Goal: Information Seeking & Learning: Check status

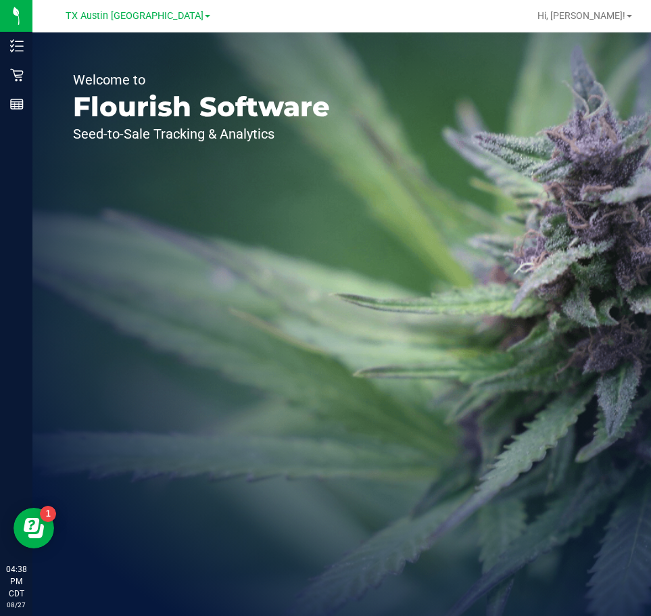
drag, startPoint x: 452, startPoint y: 221, endPoint x: 419, endPoint y: 216, distance: 32.9
click at [452, 221] on div "Welcome to Flourish Software Seed-to-Sale Tracking & Analytics" at bounding box center [341, 324] width 619 height 584
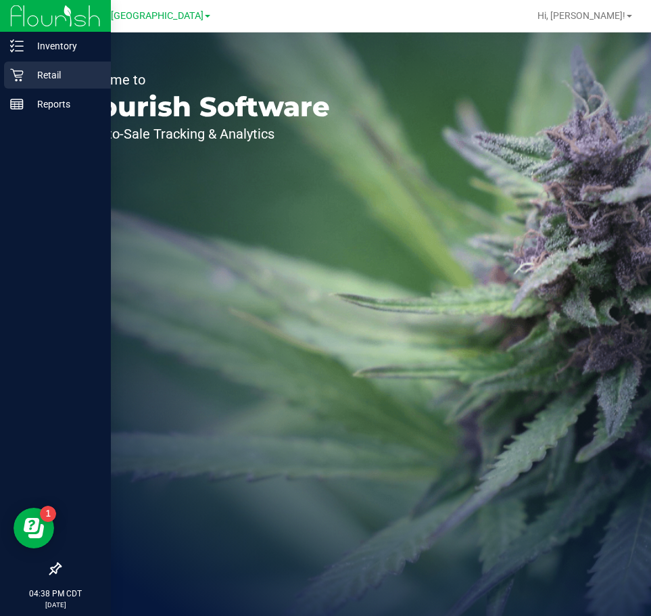
click at [24, 70] on p "Retail" at bounding box center [64, 75] width 81 height 16
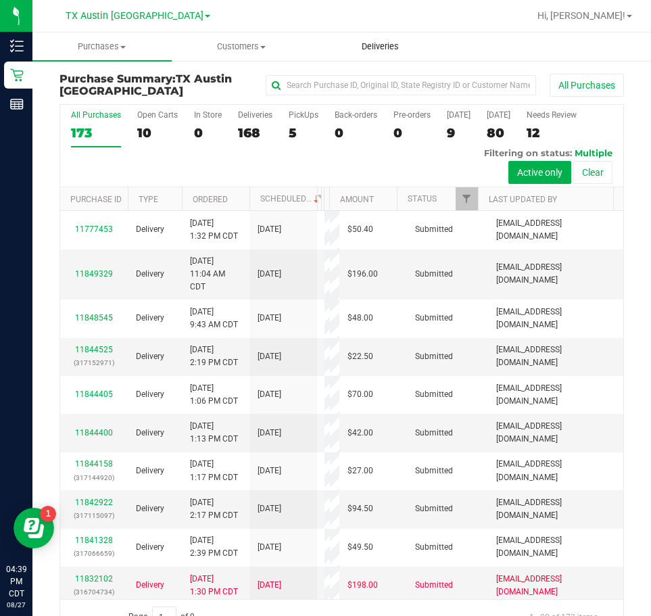
click at [379, 48] on span "Deliveries" at bounding box center [381, 47] width 74 height 12
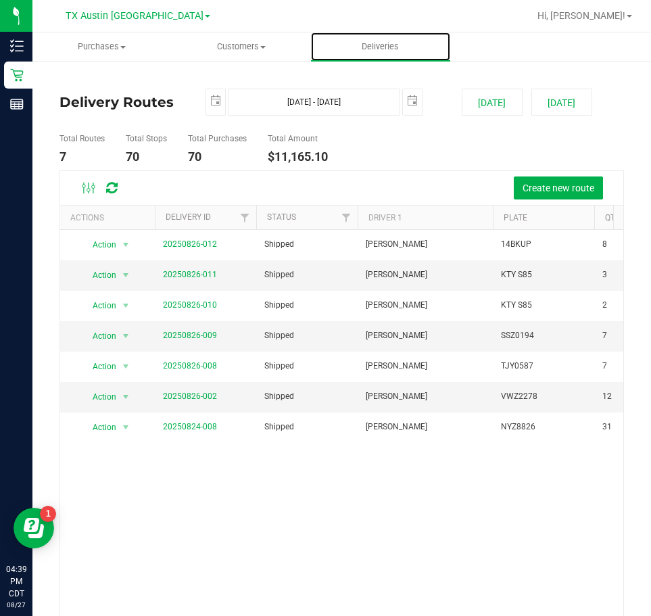
scroll to position [51, 0]
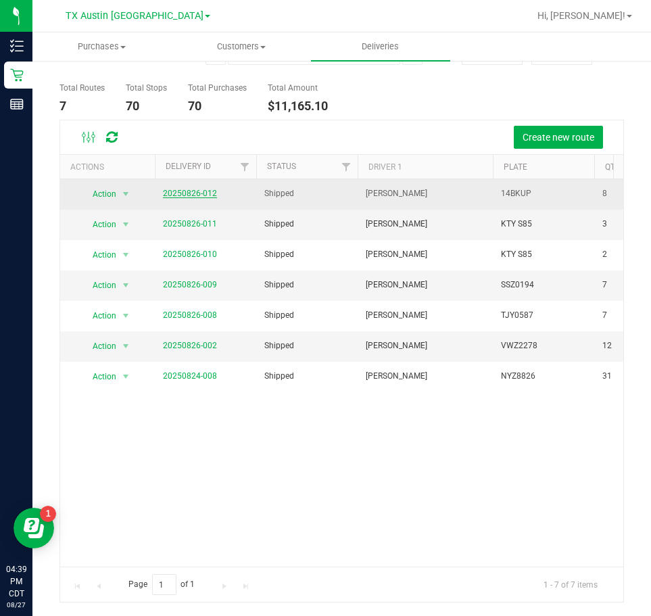
click at [191, 195] on link "20250826-012" at bounding box center [190, 193] width 54 height 9
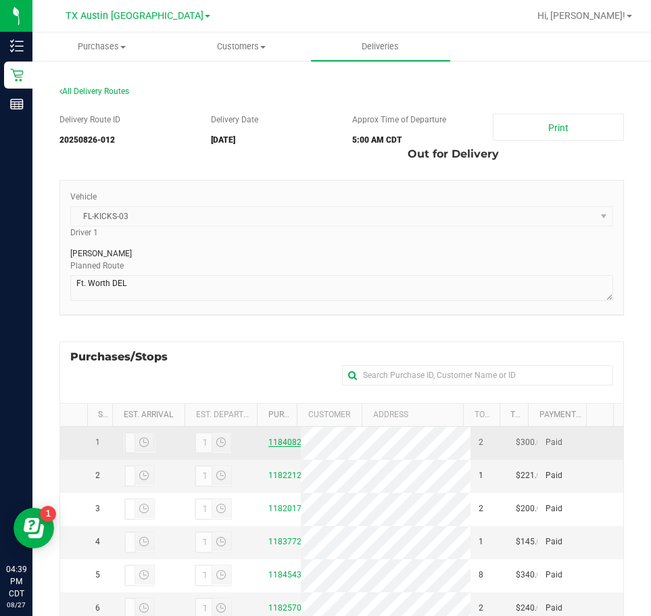
click at [283, 445] on link "11840823" at bounding box center [287, 442] width 38 height 9
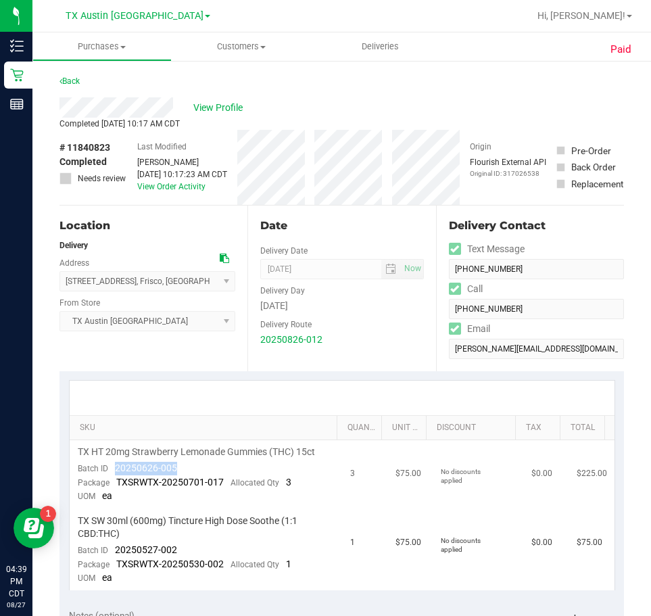
drag, startPoint x: 117, startPoint y: 468, endPoint x: 197, endPoint y: 467, distance: 80.5
click at [197, 467] on td "TX HT 20mg Strawberry Lemonade Gummies (THC) 15ct Batch ID 20250626-005 Package…" at bounding box center [206, 474] width 273 height 69
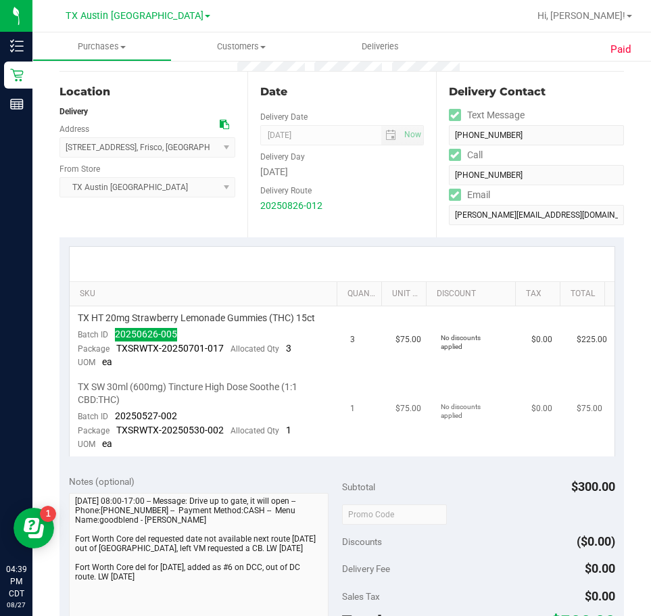
scroll to position [135, 0]
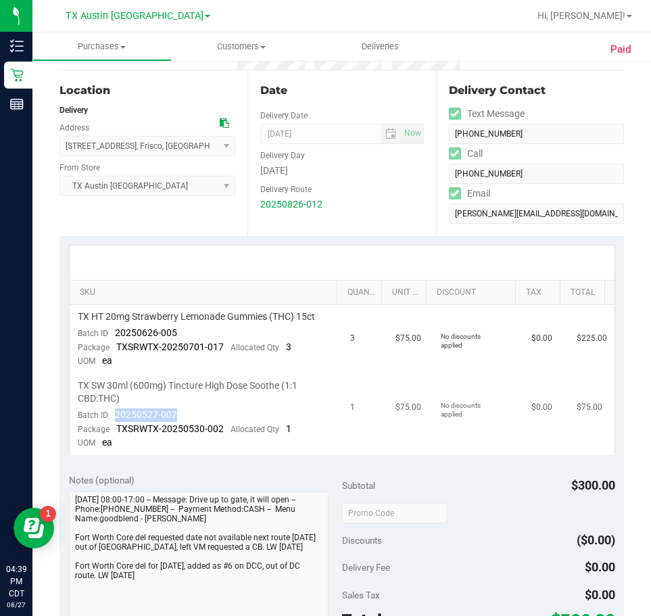
drag, startPoint x: 113, startPoint y: 414, endPoint x: 177, endPoint y: 419, distance: 64.4
click at [177, 419] on td "TX SW 30ml (600mg) Tincture High Dose Soothe (1:1 CBD:THC) Batch ID 20250527-00…" at bounding box center [206, 414] width 273 height 81
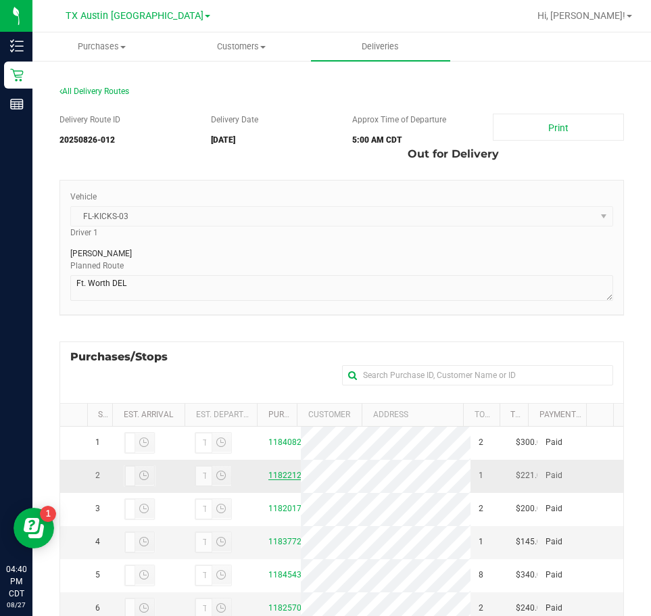
click at [284, 480] on link "11822126" at bounding box center [287, 475] width 38 height 9
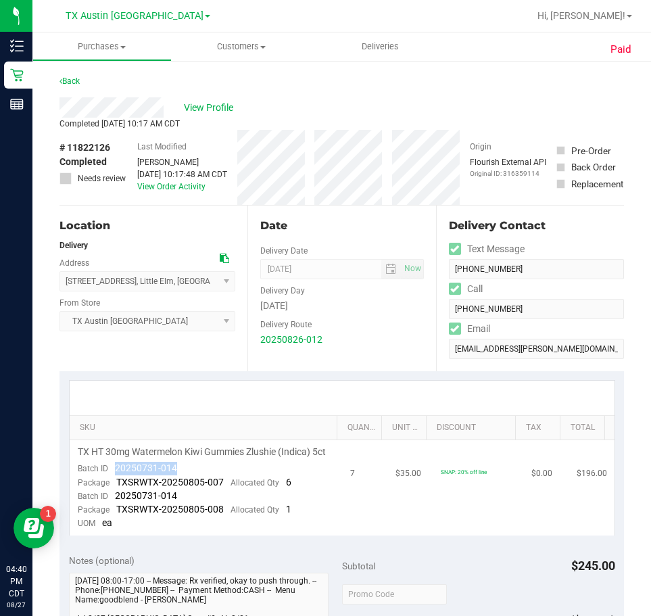
drag, startPoint x: 110, startPoint y: 483, endPoint x: 174, endPoint y: 485, distance: 64.9
click at [182, 485] on td "TX HT 30mg Watermelon Kiwi Gummies Zlushie (Indica) 5ct Batch ID 20250731-014 P…" at bounding box center [206, 487] width 273 height 95
drag, startPoint x: 158, startPoint y: 475, endPoint x: 110, endPoint y: 488, distance: 49.2
click at [110, 488] on td "TX HT 30mg Watermelon Kiwi Gummies Zlushie (Indica) 5ct Batch ID 20250731-014 P…" at bounding box center [206, 487] width 273 height 95
drag, startPoint x: 114, startPoint y: 473, endPoint x: 131, endPoint y: 486, distance: 20.7
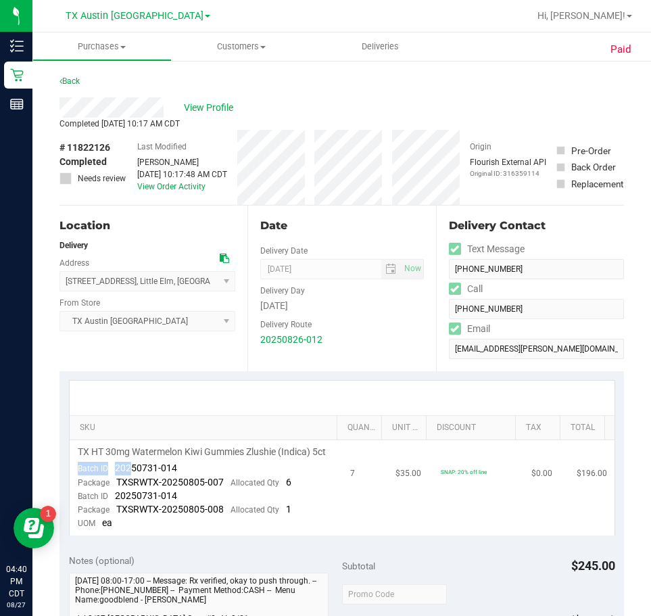
click at [130, 488] on td "TX HT 30mg Watermelon Kiwi Gummies Zlushie (Indica) 5ct Batch ID 20250731-014 P…" at bounding box center [206, 487] width 273 height 95
click at [161, 473] on td "TX HT 30mg Watermelon Kiwi Gummies Zlushie (Indica) 5ct Batch ID 20250731-014 P…" at bounding box center [206, 487] width 273 height 95
drag, startPoint x: 162, startPoint y: 486, endPoint x: 110, endPoint y: 488, distance: 52.1
click at [110, 488] on td "TX HT 30mg Watermelon Kiwi Gummies Zlushie (Indica) 5ct Batch ID 20250731-014 P…" at bounding box center [206, 487] width 273 height 95
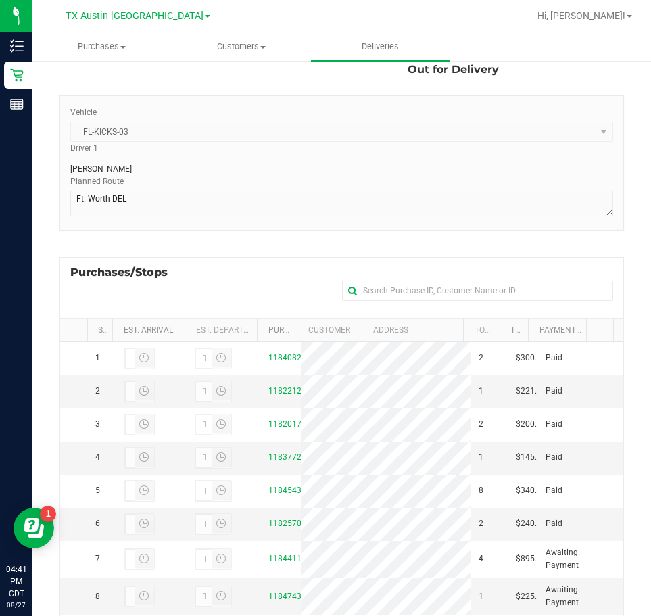
scroll to position [203, 0]
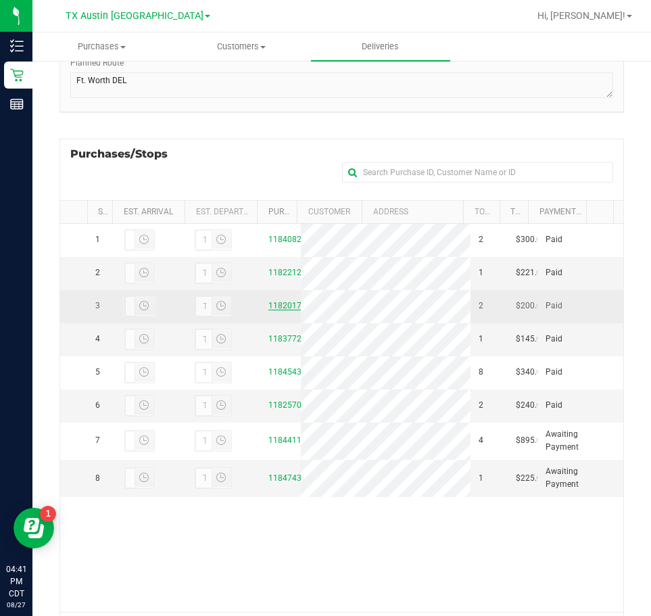
click at [275, 310] on link "11820176" at bounding box center [287, 305] width 38 height 9
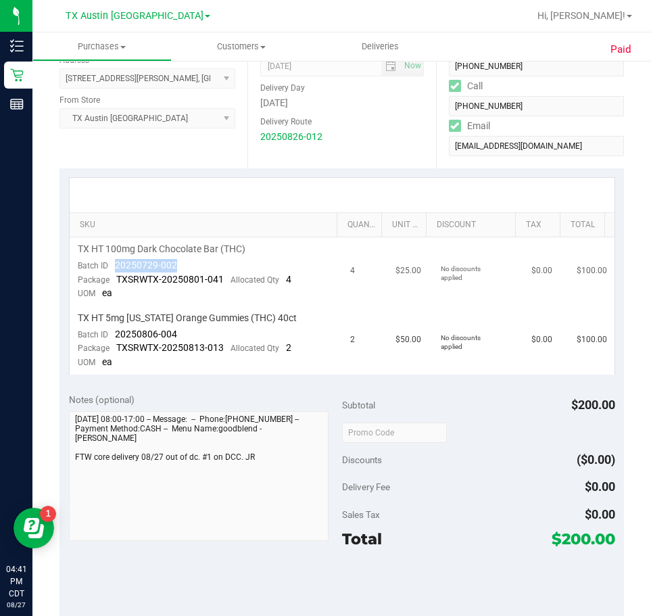
drag, startPoint x: 115, startPoint y: 264, endPoint x: 180, endPoint y: 266, distance: 64.9
click at [180, 266] on td "TX HT 100mg Dark Chocolate Bar (THC) Batch ID 20250729-002 Package TXSRWTX-2025…" at bounding box center [206, 271] width 273 height 69
drag, startPoint x: 114, startPoint y: 333, endPoint x: 188, endPoint y: 344, distance: 75.2
click at [188, 344] on td "TX HT 5mg [US_STATE] Orange Gummies (THC) 40ct Batch ID 20250806-004 Package TX…" at bounding box center [206, 340] width 273 height 68
click at [198, 333] on td "TX HT 5mg [US_STATE] Orange Gummies (THC) 40ct Batch ID 20250806-004 Package TX…" at bounding box center [206, 340] width 273 height 68
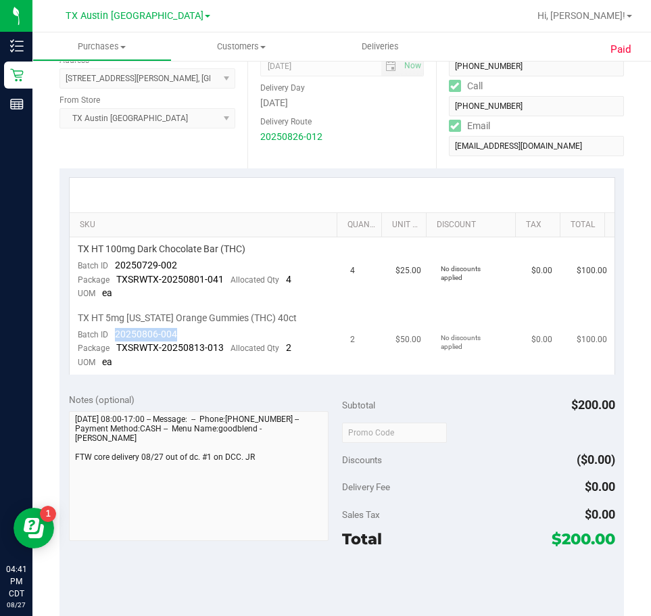
drag, startPoint x: 194, startPoint y: 331, endPoint x: 110, endPoint y: 331, distance: 84.5
click at [110, 331] on td "TX HT 5mg [US_STATE] Orange Gummies (THC) 40ct Batch ID 20250806-004 Package TX…" at bounding box center [206, 340] width 273 height 68
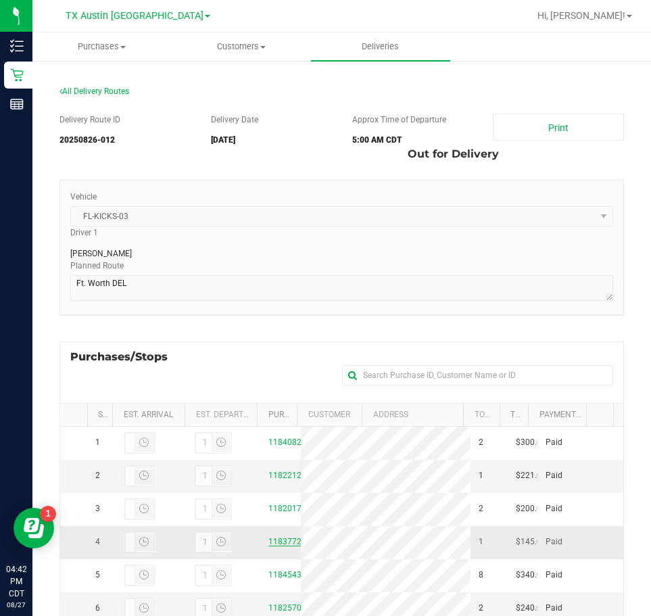
click at [285, 546] on link "11837729" at bounding box center [287, 541] width 38 height 9
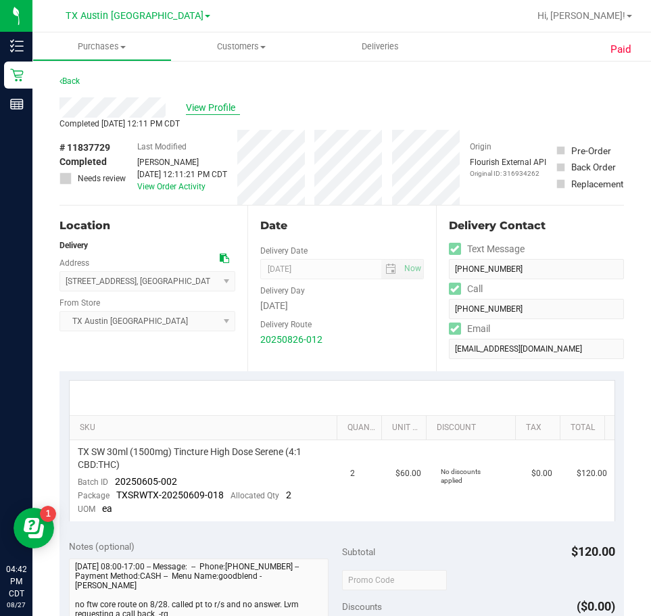
click at [210, 103] on span "View Profile" at bounding box center [213, 108] width 54 height 14
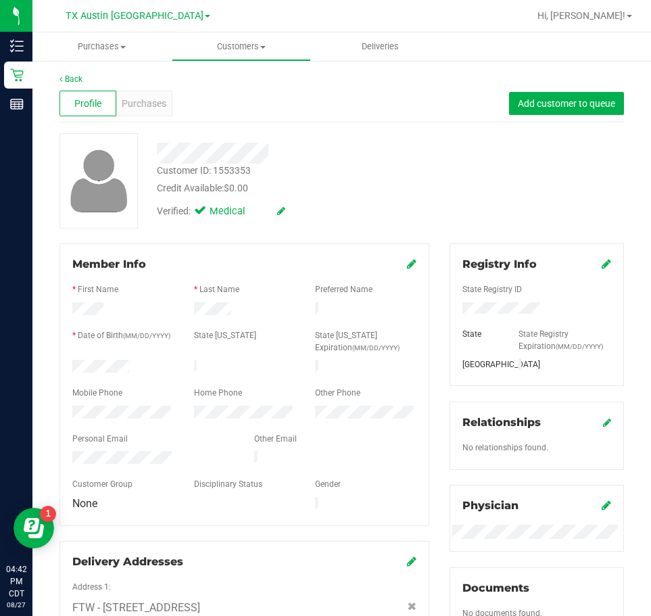
scroll to position [383, 0]
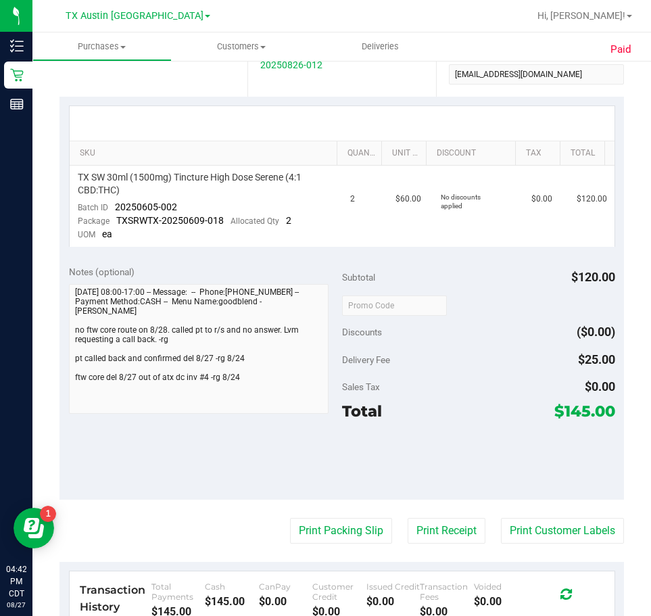
scroll to position [270, 0]
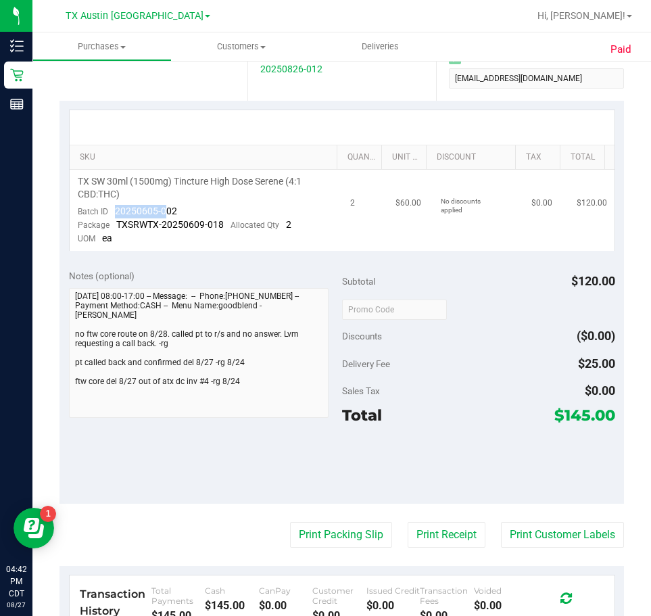
drag, startPoint x: 117, startPoint y: 210, endPoint x: 168, endPoint y: 205, distance: 51.0
click at [168, 205] on div "Batch ID 20250605-002" at bounding box center [127, 212] width 99 height 14
drag, startPoint x: 185, startPoint y: 215, endPoint x: 116, endPoint y: 212, distance: 69.0
click at [116, 212] on td "TX SW 30ml (1500mg) Tincture High Dose Serene (4:1 CBD:THC) Batch ID 20250605-0…" at bounding box center [206, 210] width 273 height 81
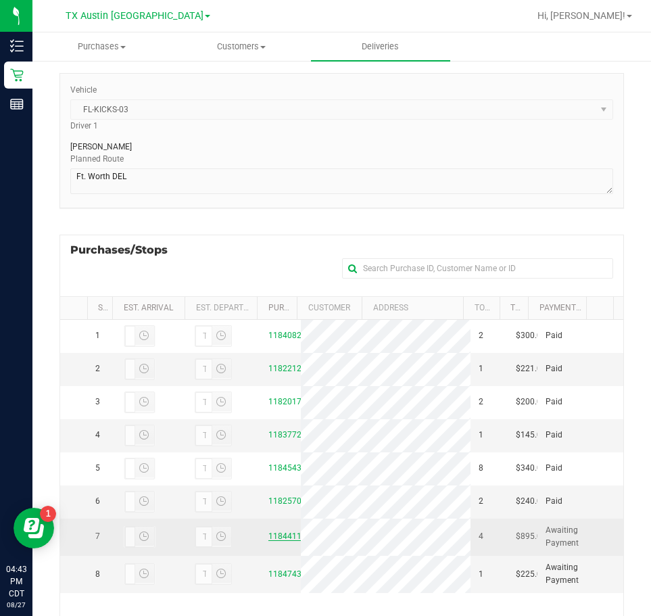
scroll to position [270, 0]
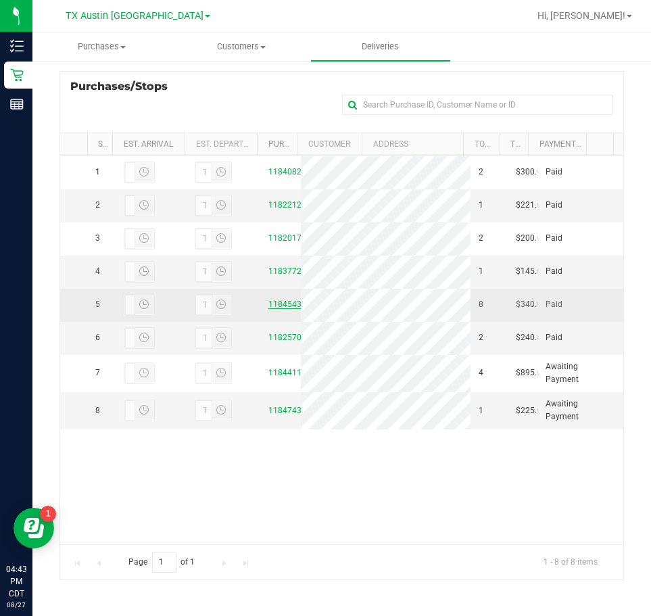
click at [268, 309] on link "11845433" at bounding box center [287, 304] width 38 height 9
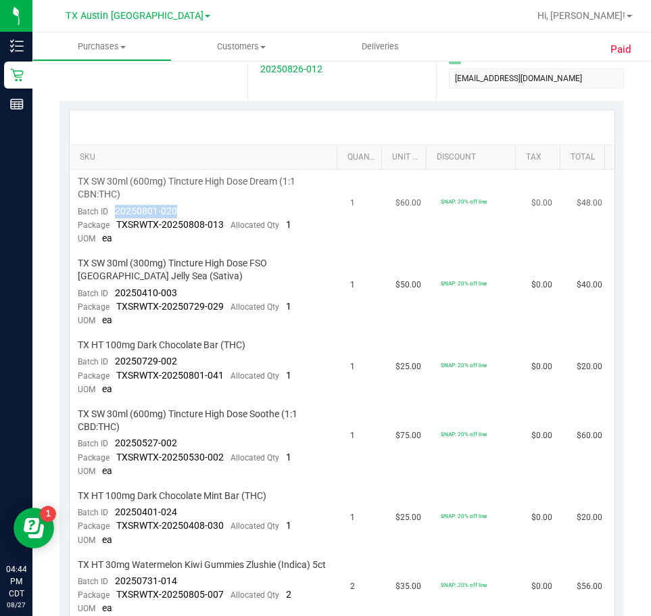
drag, startPoint x: 108, startPoint y: 212, endPoint x: 187, endPoint y: 217, distance: 79.9
click at [187, 217] on td "TX SW 30ml (600mg) Tincture High Dose Dream (1:1 CBN:THC) Batch ID 20250801-020…" at bounding box center [206, 211] width 273 height 82
drag, startPoint x: 116, startPoint y: 293, endPoint x: 174, endPoint y: 294, distance: 58.2
click at [174, 294] on span "20250410-003" at bounding box center [146, 292] width 62 height 11
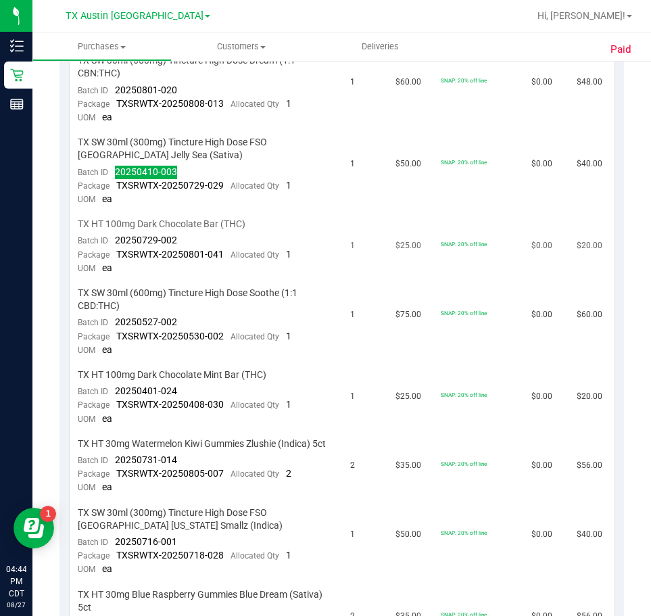
scroll to position [406, 0]
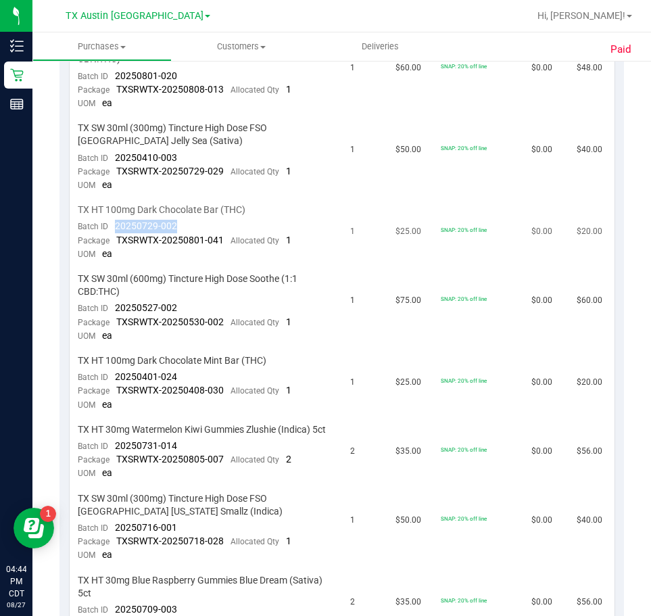
drag, startPoint x: 115, startPoint y: 226, endPoint x: 176, endPoint y: 224, distance: 60.9
click at [181, 227] on td "TX HT 100mg Dark Chocolate Bar (THC) Batch ID 20250729-002 Package TXSRWTX-2025…" at bounding box center [206, 232] width 273 height 69
drag, startPoint x: 112, startPoint y: 306, endPoint x: 184, endPoint y: 308, distance: 72.4
click at [184, 308] on td "TX SW 30ml (600mg) Tincture High Dose Soothe (1:1 CBD:THC) Batch ID 20250527-00…" at bounding box center [206, 308] width 273 height 82
click at [158, 301] on td "TX SW 30ml (600mg) Tincture High Dose Soothe (1:1 CBD:THC) Batch ID 20250527-00…" at bounding box center [206, 308] width 273 height 82
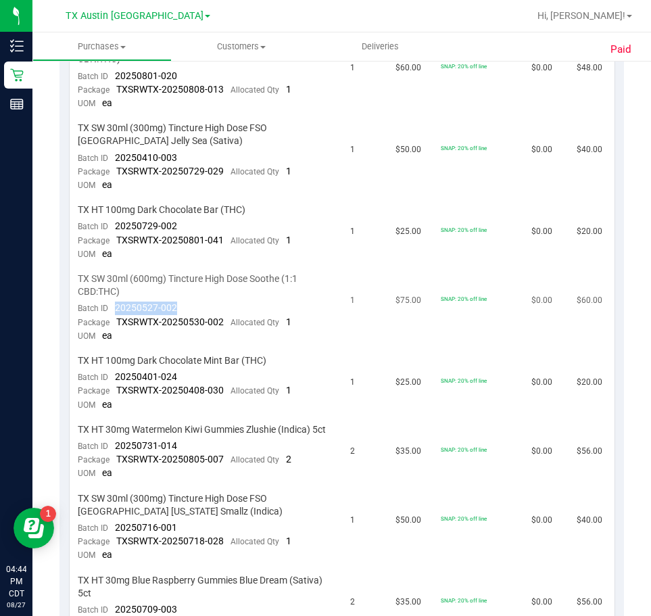
drag, startPoint x: 198, startPoint y: 306, endPoint x: 112, endPoint y: 310, distance: 86.6
click at [112, 310] on td "TX SW 30ml (600mg) Tincture High Dose Soothe (1:1 CBD:THC) Batch ID 20250527-00…" at bounding box center [206, 308] width 273 height 82
drag, startPoint x: 106, startPoint y: 371, endPoint x: 166, endPoint y: 380, distance: 60.3
click at [165, 380] on div "Batch ID 20250401-024" at bounding box center [127, 378] width 99 height 14
drag, startPoint x: 185, startPoint y: 378, endPoint x: 114, endPoint y: 375, distance: 70.4
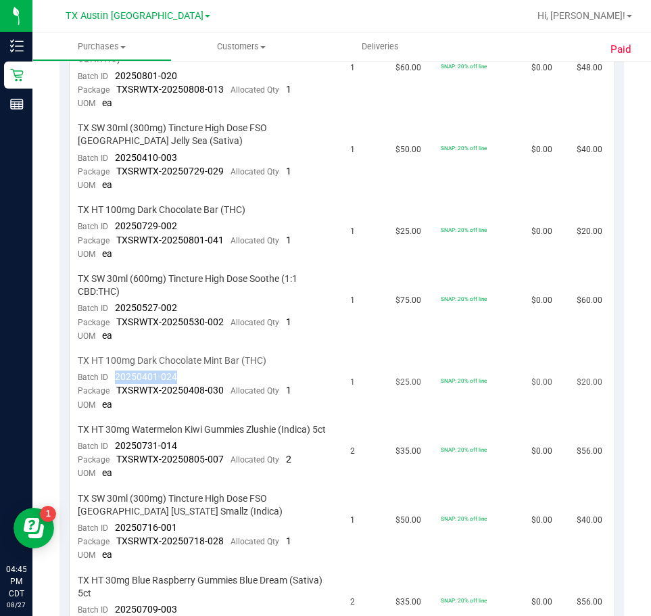
click at [114, 375] on td "TX HT 100mg Dark Chocolate Mint Bar (THC) Batch ID 20250401-024 Package TXSRWTX…" at bounding box center [206, 383] width 273 height 69
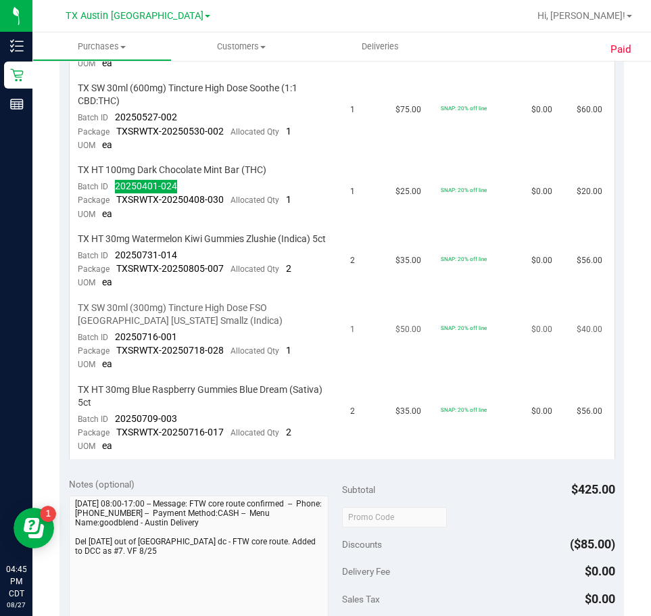
scroll to position [609, 0]
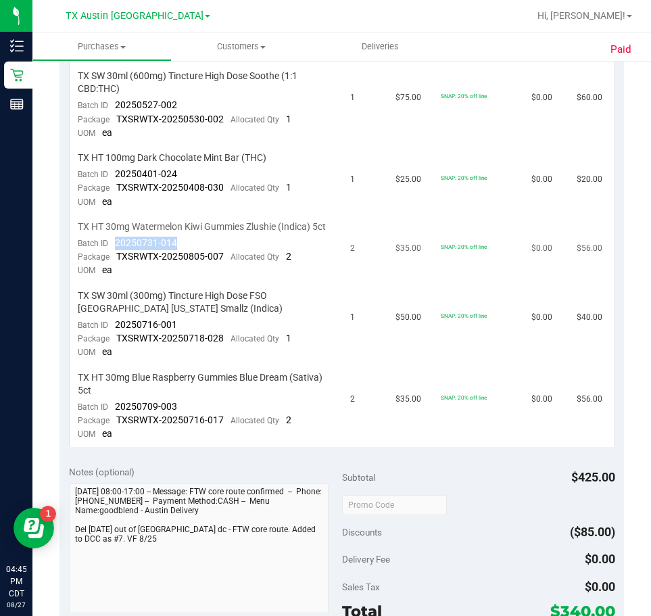
drag, startPoint x: 110, startPoint y: 260, endPoint x: 195, endPoint y: 258, distance: 85.9
click at [195, 258] on td "TX HT 30mg Watermelon Kiwi Gummies Zlushie (Indica) 5ct Batch ID 20250731-014 P…" at bounding box center [206, 249] width 273 height 69
click at [152, 250] on div "Batch ID 20250731-014" at bounding box center [127, 244] width 99 height 14
drag, startPoint x: 111, startPoint y: 262, endPoint x: 195, endPoint y: 260, distance: 83.9
click at [195, 260] on td "TX HT 30mg Watermelon Kiwi Gummies Zlushie (Indica) 5ct Batch ID 20250731-014 P…" at bounding box center [206, 249] width 273 height 69
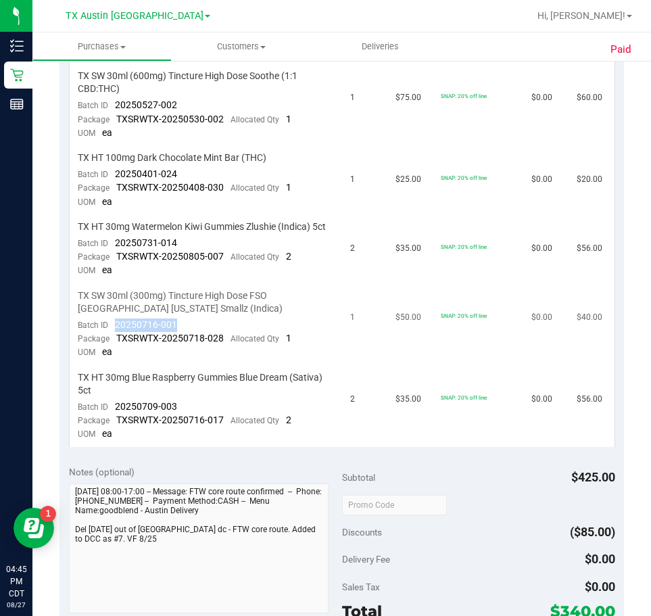
drag, startPoint x: 108, startPoint y: 337, endPoint x: 176, endPoint y: 335, distance: 68.4
click at [176, 335] on td "TX SW 30ml (300mg) Tincture High Dose FSO [GEOGRAPHIC_DATA] [US_STATE] Smallz (…" at bounding box center [206, 325] width 273 height 82
drag, startPoint x: 112, startPoint y: 417, endPoint x: 179, endPoint y: 419, distance: 66.3
click at [179, 419] on td "TX HT 30mg Blue Raspberry Gummies Blue Dream (Sativa) 5ct Batch ID 20250709-003…" at bounding box center [206, 406] width 273 height 81
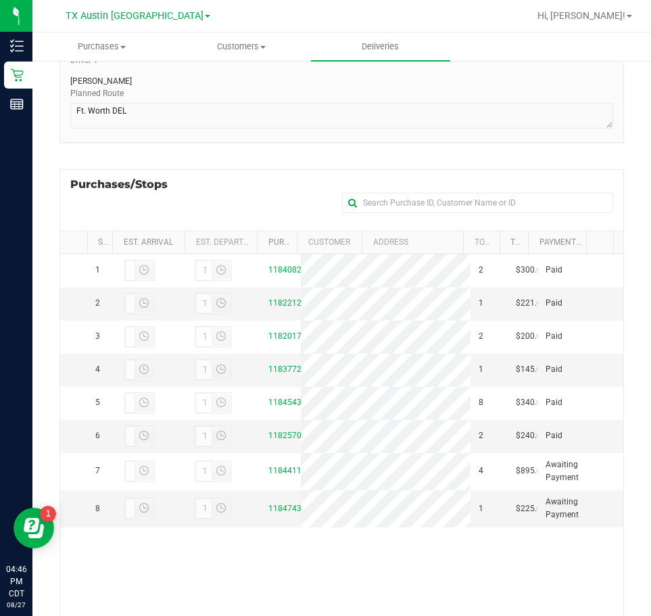
scroll to position [270, 0]
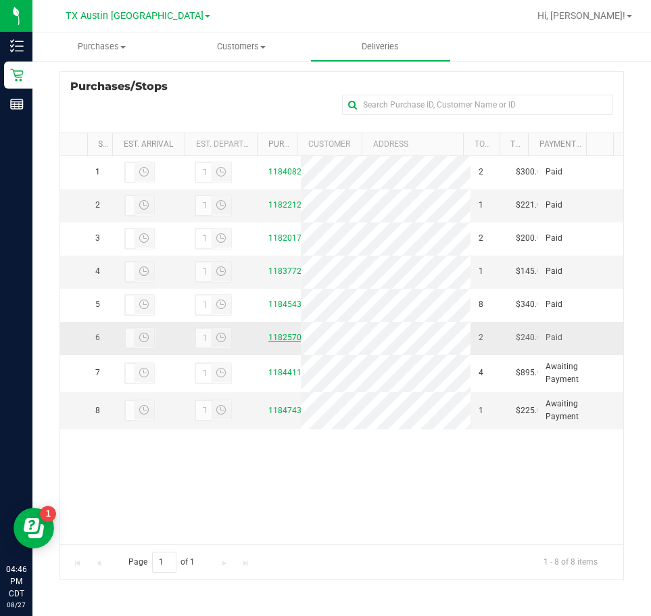
click at [288, 342] on link "11825706" at bounding box center [287, 337] width 38 height 9
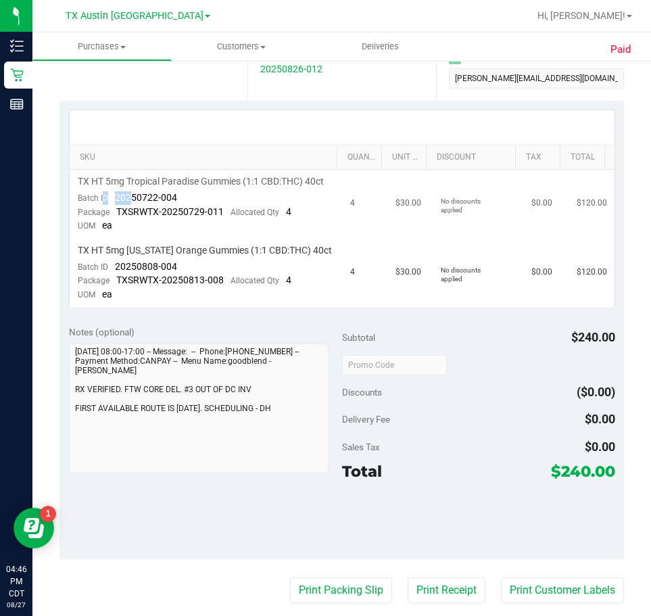
drag, startPoint x: 102, startPoint y: 206, endPoint x: 135, endPoint y: 210, distance: 33.4
click at [133, 205] on div "Batch ID 20250722-004" at bounding box center [127, 198] width 99 height 14
click at [108, 205] on div "Batch ID 20250722-004" at bounding box center [127, 198] width 99 height 14
drag, startPoint x: 108, startPoint y: 208, endPoint x: 183, endPoint y: 216, distance: 75.5
click at [179, 218] on td "TX HT 5mg Tropical Paradise Gummies (1:1 CBD:THC) 40ct Batch ID 20250722-004 Pa…" at bounding box center [206, 204] width 273 height 69
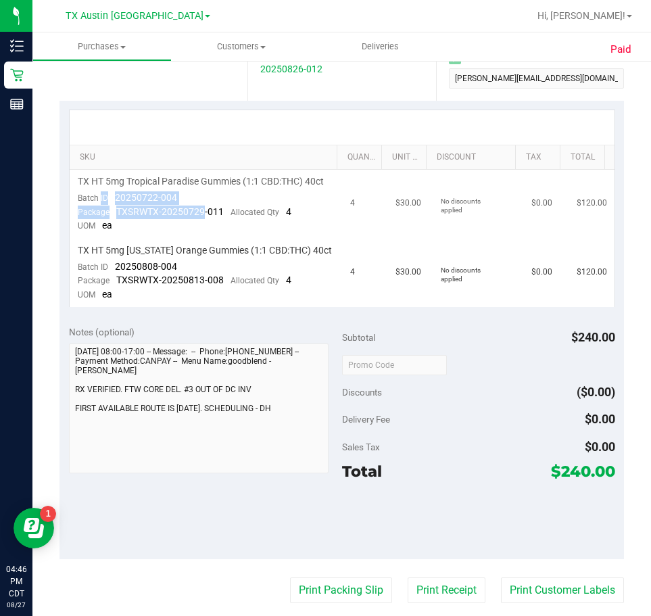
click at [188, 210] on td "TX HT 5mg Tropical Paradise Gummies (1:1 CBD:THC) 40ct Batch ID 20250722-004 Pa…" at bounding box center [206, 204] width 273 height 69
drag, startPoint x: 185, startPoint y: 210, endPoint x: 110, endPoint y: 215, distance: 75.9
click at [110, 215] on td "TX HT 5mg Tropical Paradise Gummies (1:1 CBD:THC) 40ct Batch ID 20250722-004 Pa…" at bounding box center [206, 204] width 273 height 69
click at [134, 203] on span "20250722-004" at bounding box center [146, 197] width 62 height 11
drag, startPoint x: 114, startPoint y: 212, endPoint x: 184, endPoint y: 215, distance: 69.7
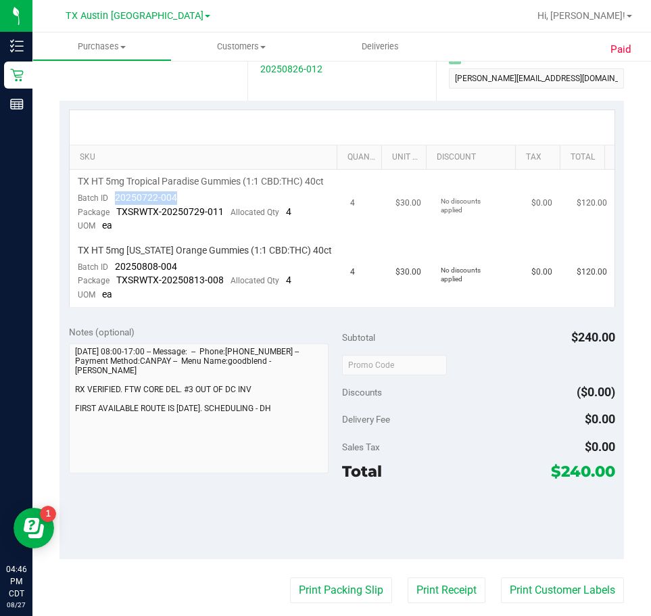
click at [184, 215] on td "TX HT 5mg Tropical Paradise Gummies (1:1 CBD:THC) 40ct Batch ID 20250722-004 Pa…" at bounding box center [206, 204] width 273 height 69
drag, startPoint x: 113, startPoint y: 276, endPoint x: 185, endPoint y: 283, distance: 72.7
click at [185, 283] on td "TX HT 5mg [US_STATE] Orange Gummies (1:1 CBD:THC) 40ct Batch ID 20250808-004 Pa…" at bounding box center [206, 273] width 273 height 68
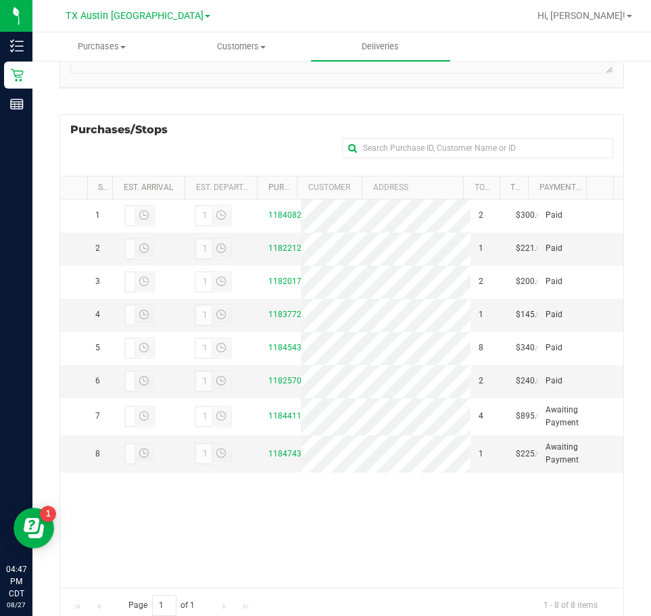
scroll to position [270, 0]
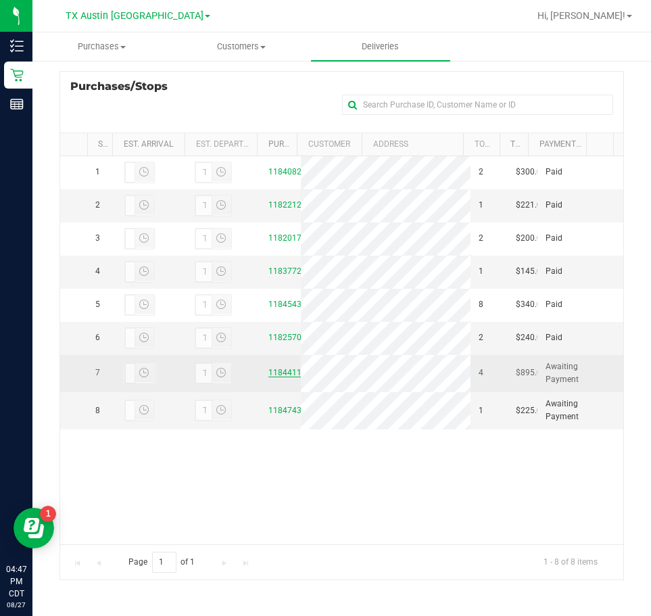
click at [278, 377] on link "11844110" at bounding box center [287, 372] width 38 height 9
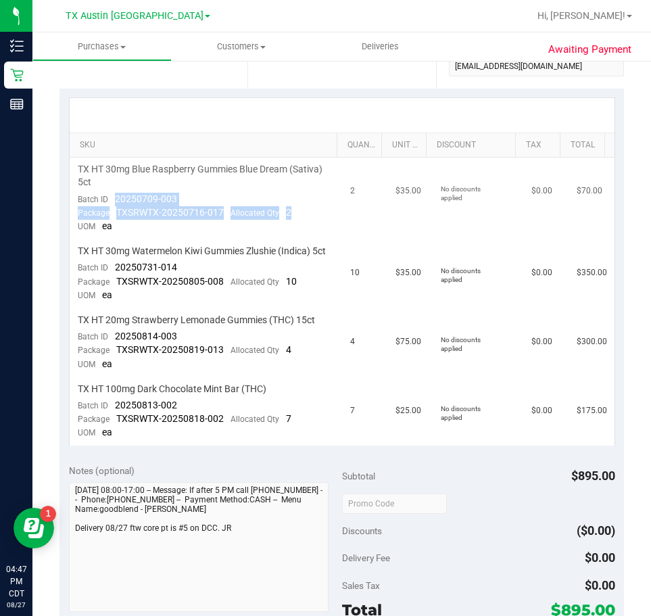
drag, startPoint x: 109, startPoint y: 200, endPoint x: 199, endPoint y: 206, distance: 90.1
click at [199, 206] on td "TX HT 30mg Blue Raspberry Gummies Blue Dream (Sativa) 5ct Batch ID 20250709-003…" at bounding box center [206, 199] width 273 height 82
click at [205, 196] on td "TX HT 30mg Blue Raspberry Gummies Blue Dream (Sativa) 5ct Batch ID 20250709-003…" at bounding box center [206, 199] width 273 height 82
drag, startPoint x: 109, startPoint y: 196, endPoint x: 208, endPoint y: 198, distance: 98.7
click at [208, 198] on td "TX HT 30mg Blue Raspberry Gummies Blue Dream (Sativa) 5ct Batch ID 20250709-003…" at bounding box center [206, 199] width 273 height 82
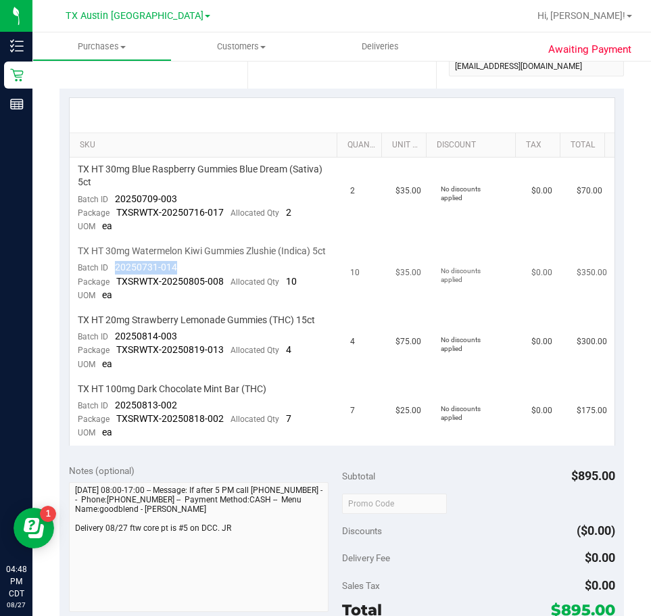
drag, startPoint x: 114, startPoint y: 281, endPoint x: 183, endPoint y: 273, distance: 68.7
click at [183, 273] on td "TX HT 30mg Watermelon Kiwi Gummies Zlushie (Indica) 5ct Batch ID 20250731-014 P…" at bounding box center [206, 273] width 273 height 69
drag, startPoint x: 113, startPoint y: 348, endPoint x: 185, endPoint y: 352, distance: 71.8
click at [185, 352] on td "TX HT 20mg Strawberry Lemonade Gummies (THC) 15ct Batch ID 20250814-003 Package…" at bounding box center [206, 342] width 273 height 69
drag, startPoint x: 114, startPoint y: 417, endPoint x: 184, endPoint y: 417, distance: 69.7
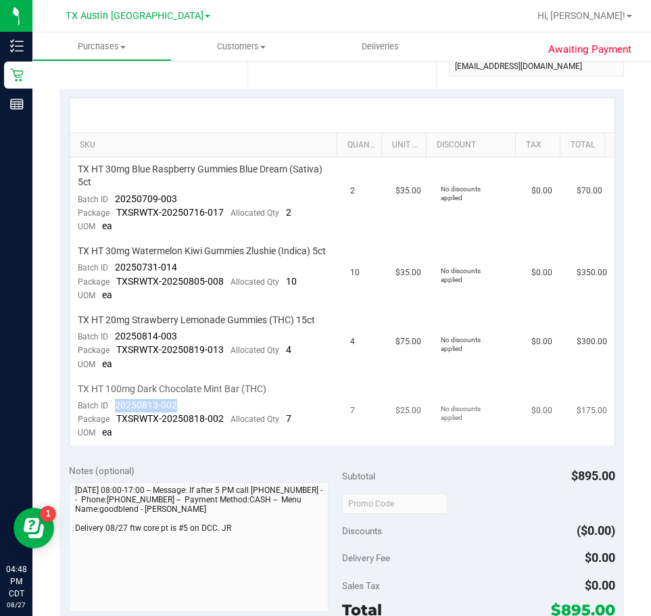
click at [184, 417] on td "TX HT 100mg Dark Chocolate Mint Bar (THC) Batch ID 20250813-002 Package TXSRWTX…" at bounding box center [206, 411] width 273 height 68
